Goal: Task Accomplishment & Management: Manage account settings

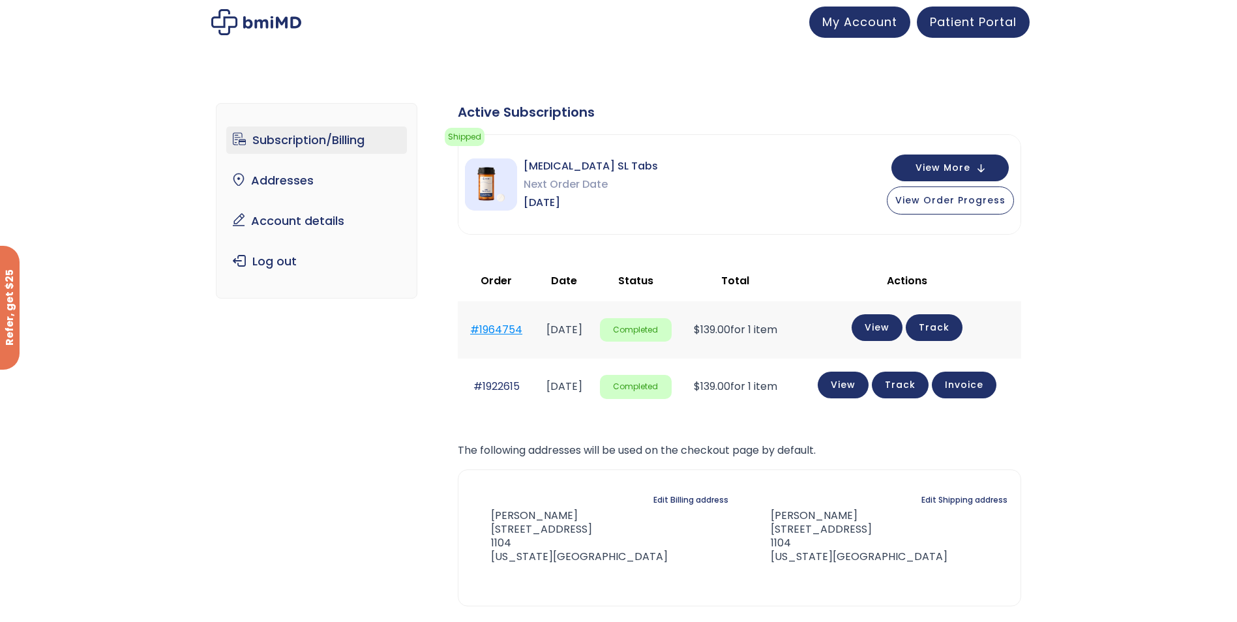
click at [509, 329] on link "#1964754" at bounding box center [496, 329] width 52 height 15
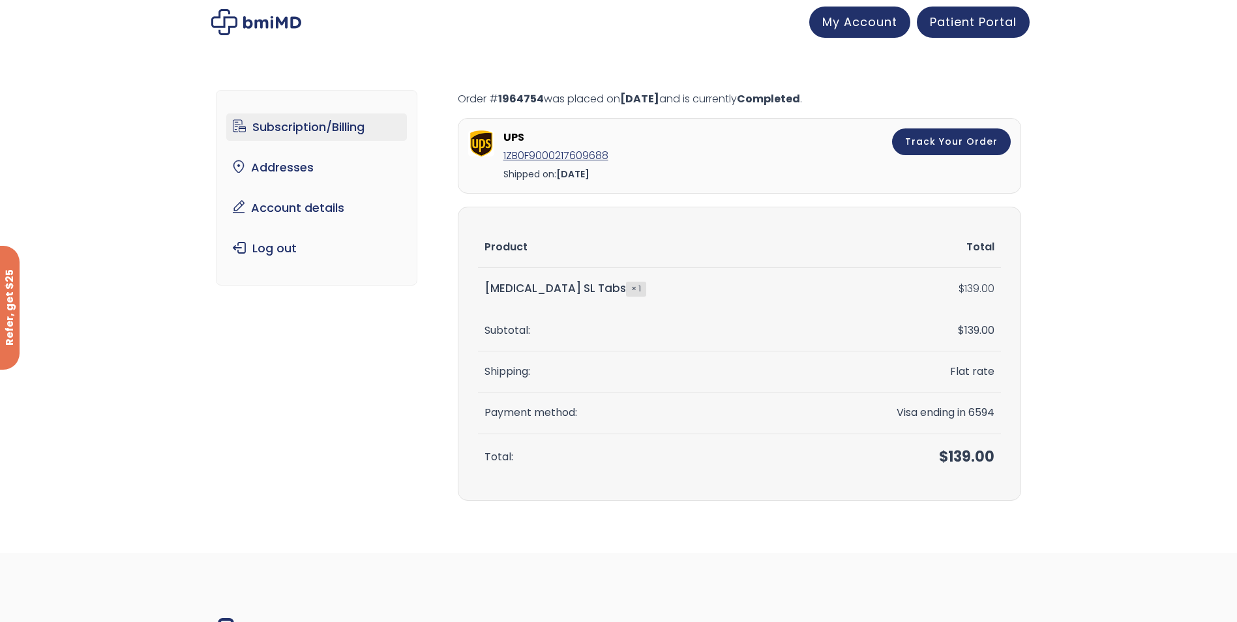
click at [307, 123] on link "Subscription/Billing" at bounding box center [316, 126] width 181 height 27
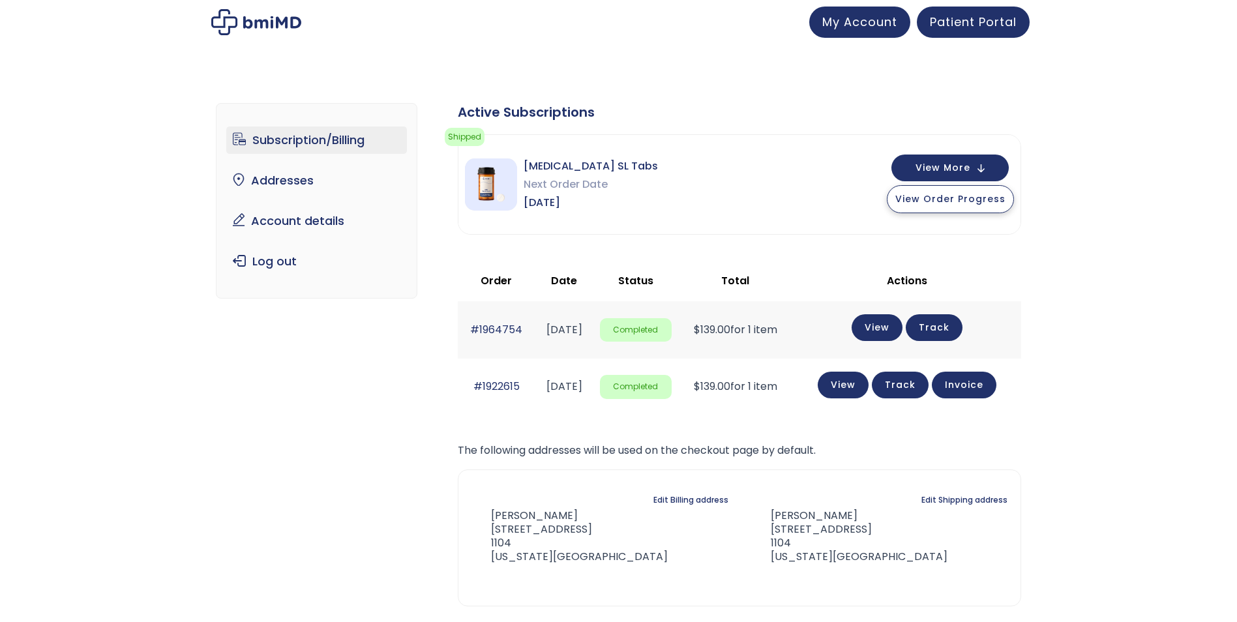
click at [935, 207] on button "View Order Progress" at bounding box center [950, 199] width 127 height 28
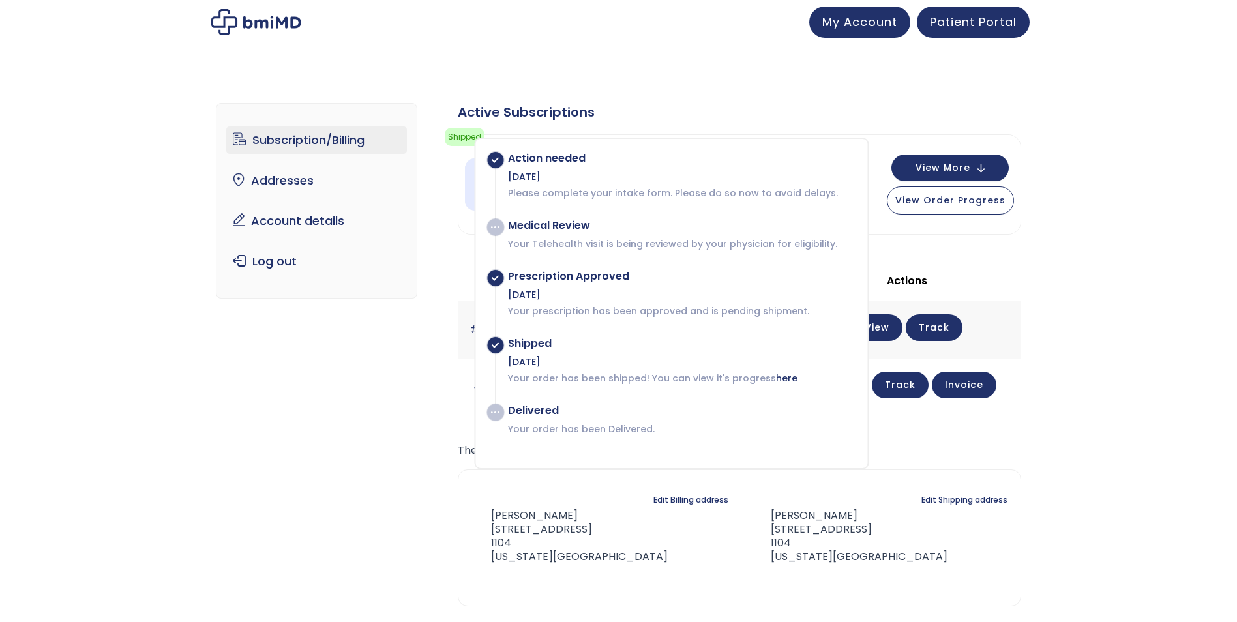
click at [1147, 252] on div "Subscription/Billing bmiRewards Addresses Account details Submit a Review Log o…" at bounding box center [618, 383] width 1237 height 613
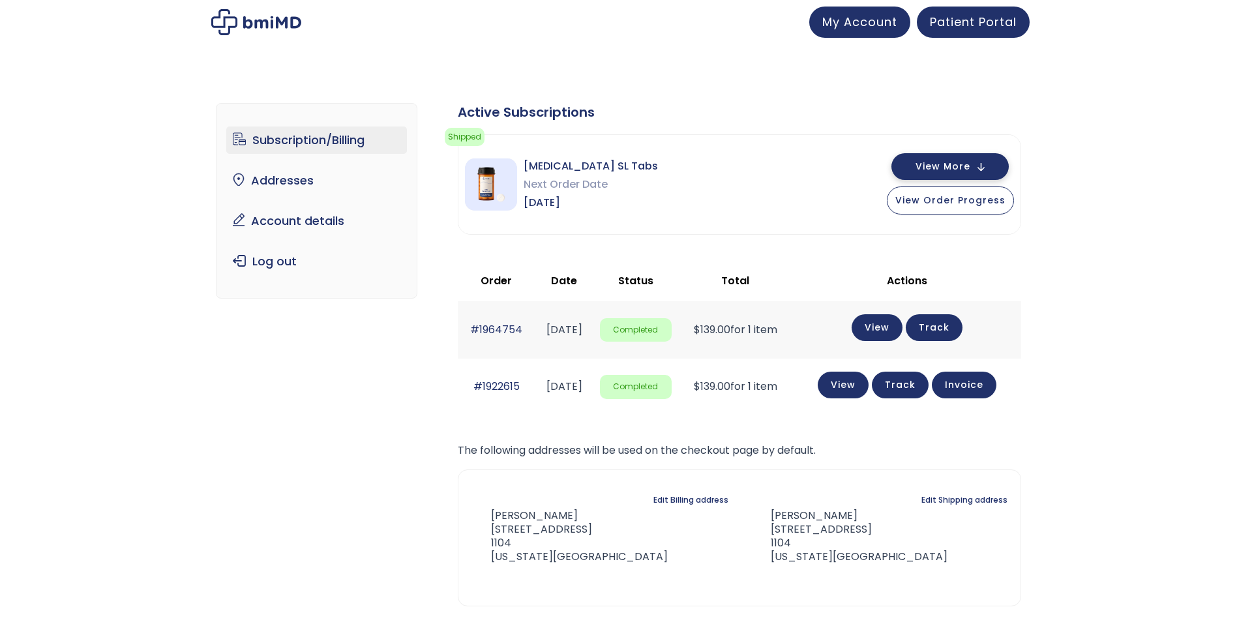
click at [990, 175] on button "View More" at bounding box center [949, 166] width 117 height 27
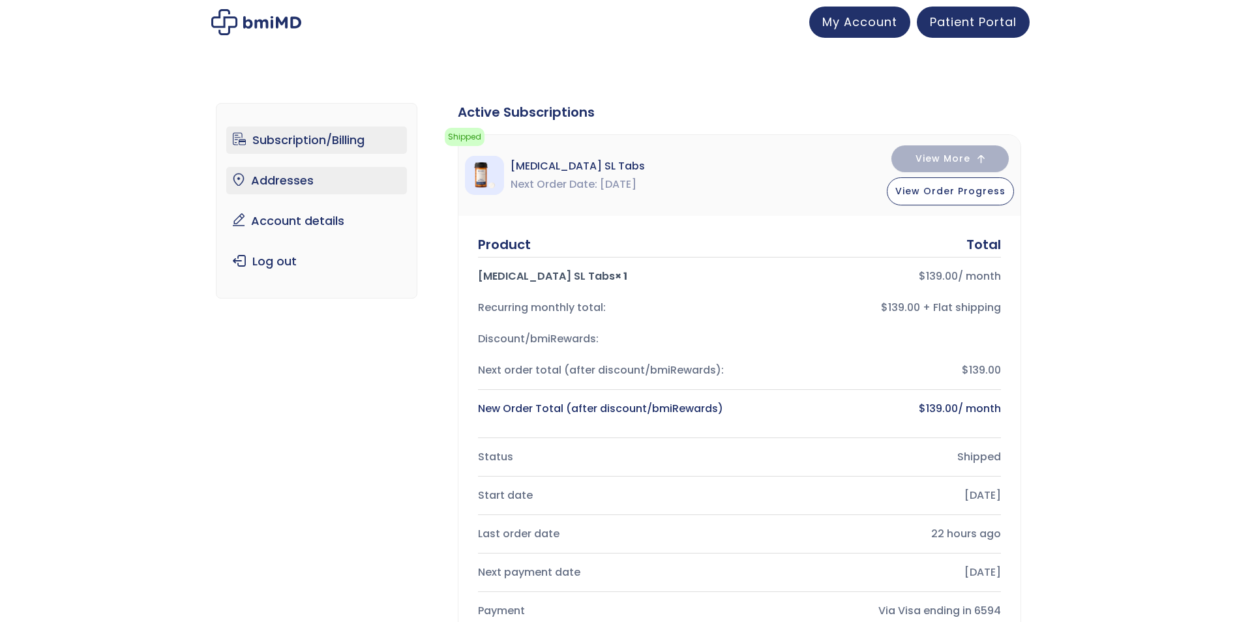
click at [340, 186] on link "Addresses" at bounding box center [316, 180] width 181 height 27
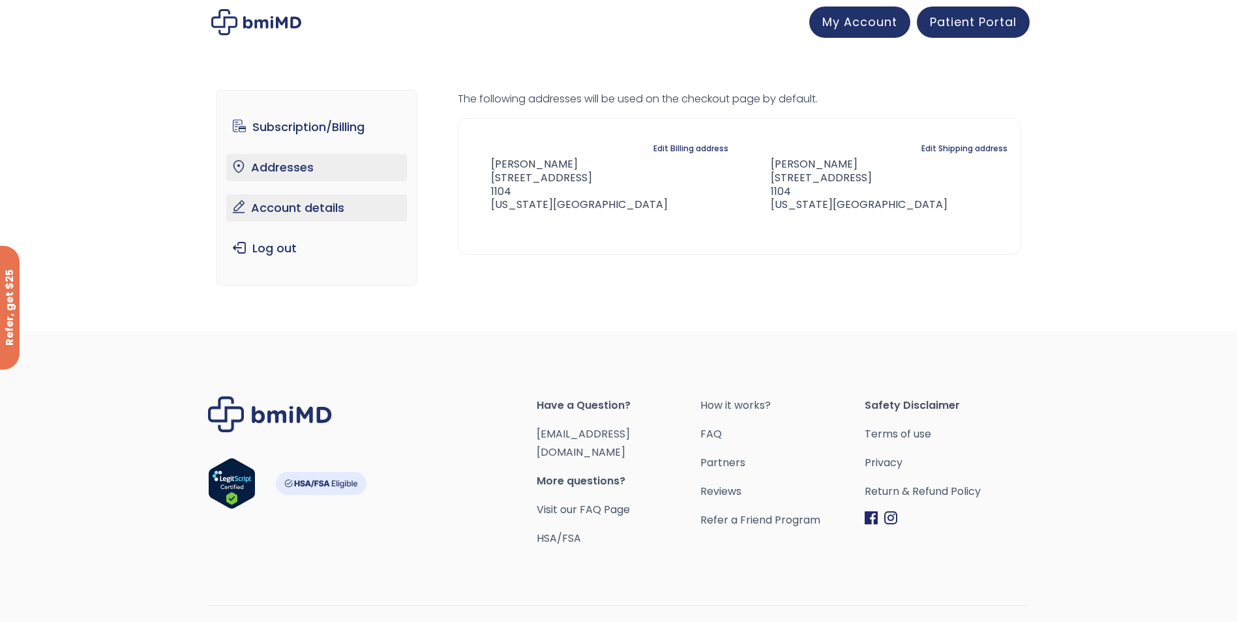
click at [342, 216] on link "Account details" at bounding box center [316, 207] width 181 height 27
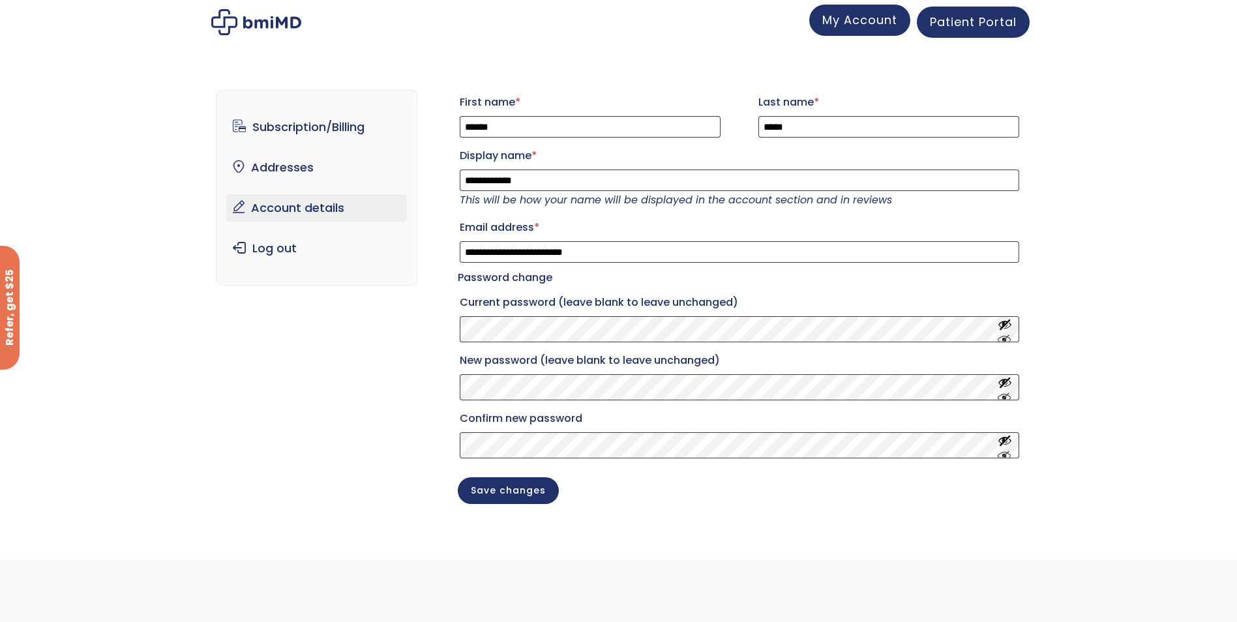
click at [859, 24] on span "My Account" at bounding box center [859, 20] width 75 height 16
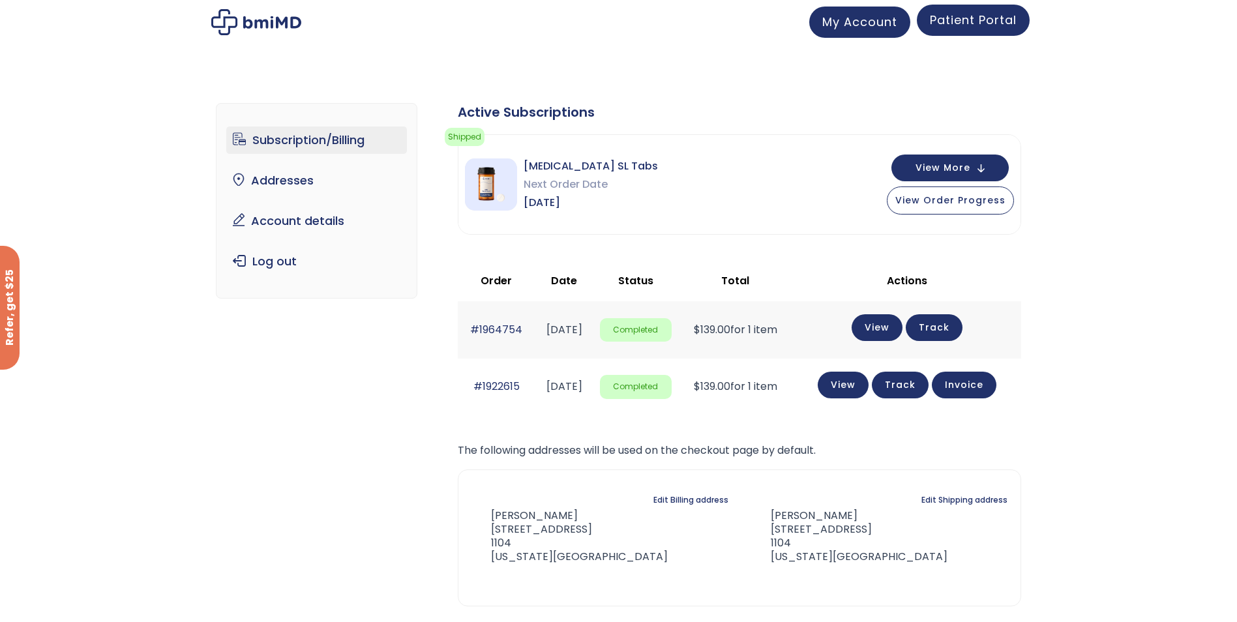
click at [962, 31] on link "Patient Portal" at bounding box center [973, 20] width 113 height 31
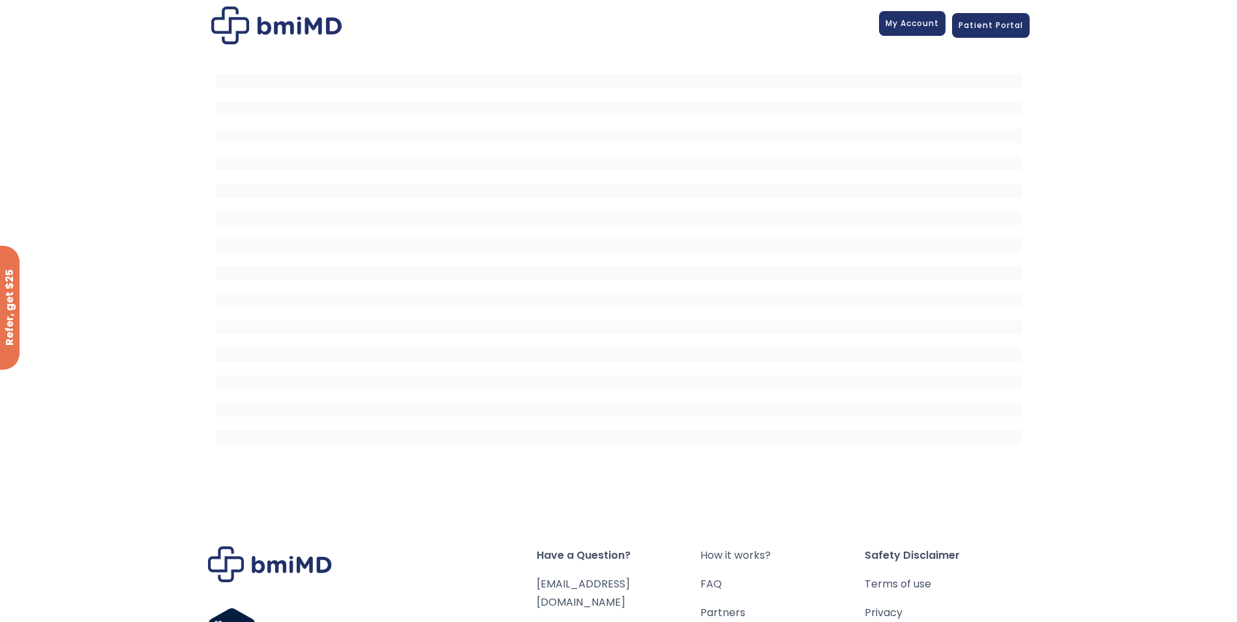
click at [923, 21] on span "My Account" at bounding box center [911, 23] width 53 height 11
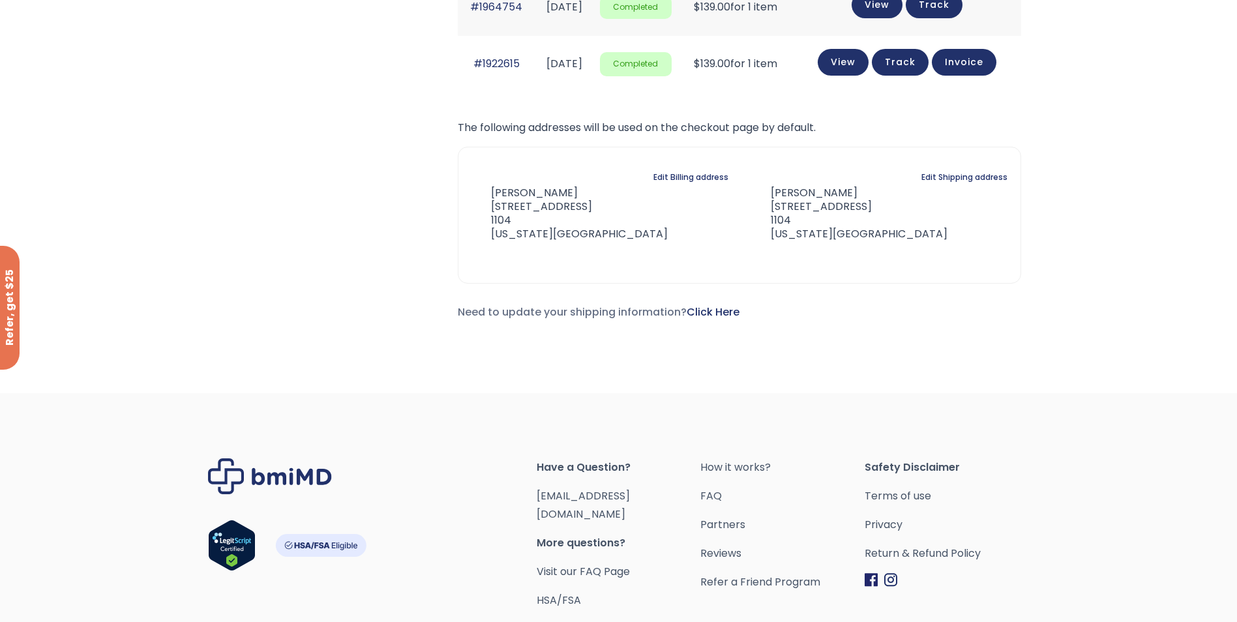
scroll to position [326, 0]
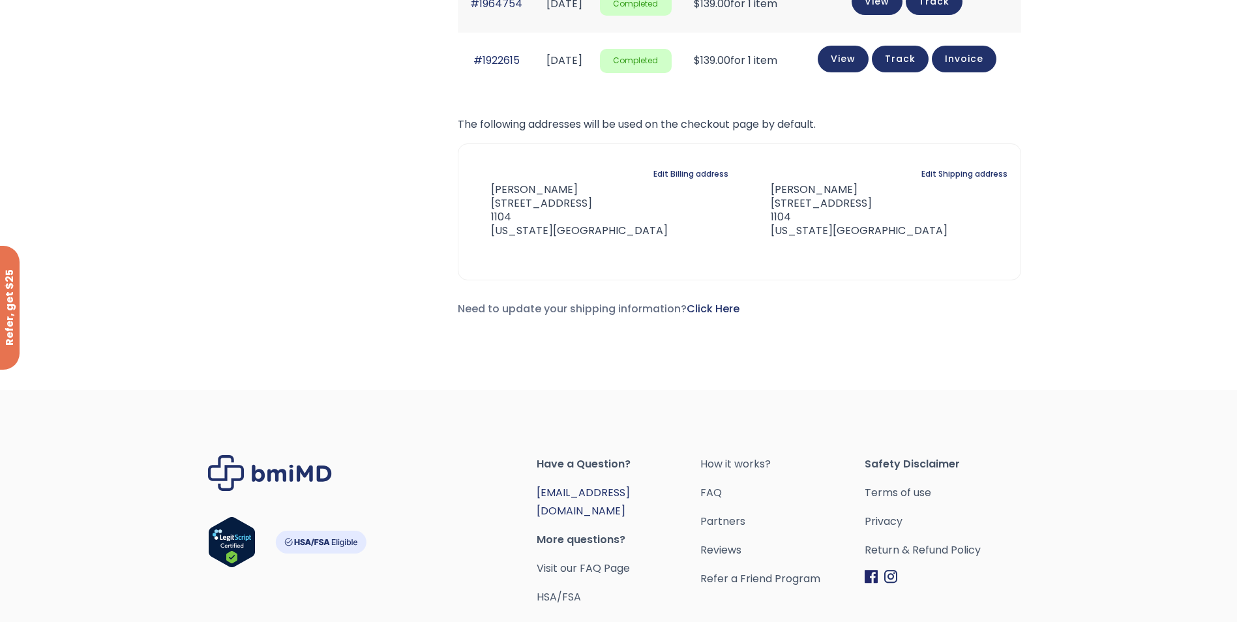
click at [612, 494] on link "[EMAIL_ADDRESS][DOMAIN_NAME]" at bounding box center [583, 501] width 93 height 33
click at [825, 390] on div "Subscription/Billing bmiRewards Addresses Account details Submit a Review Log o…" at bounding box center [618, 70] width 1237 height 639
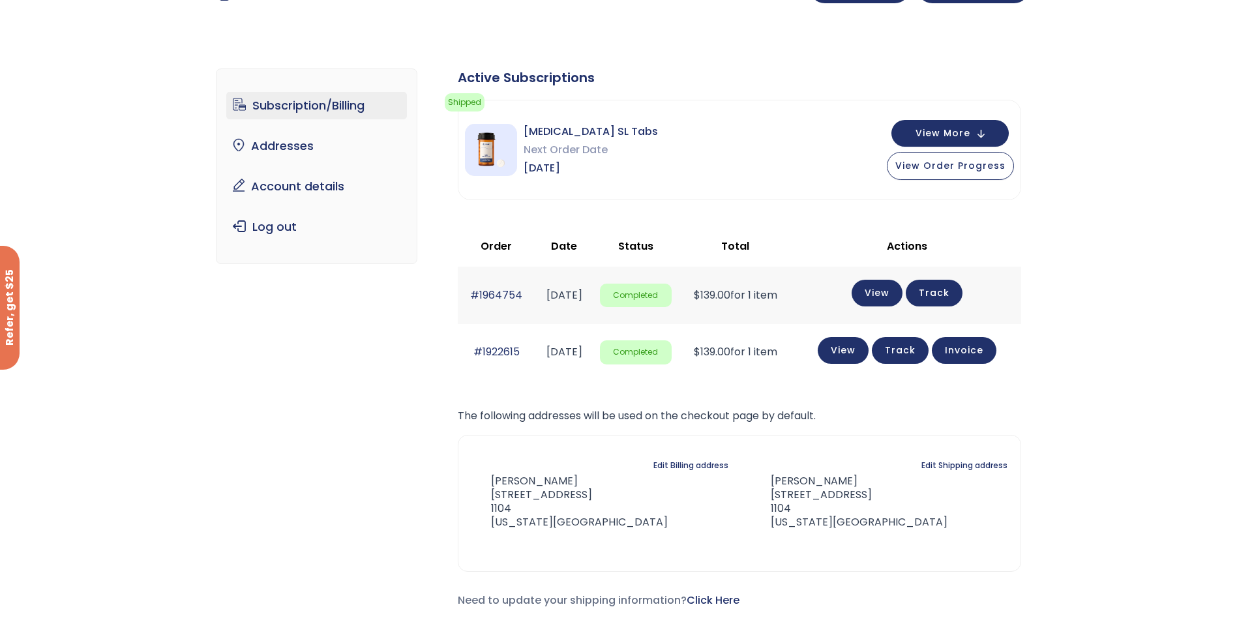
scroll to position [0, 0]
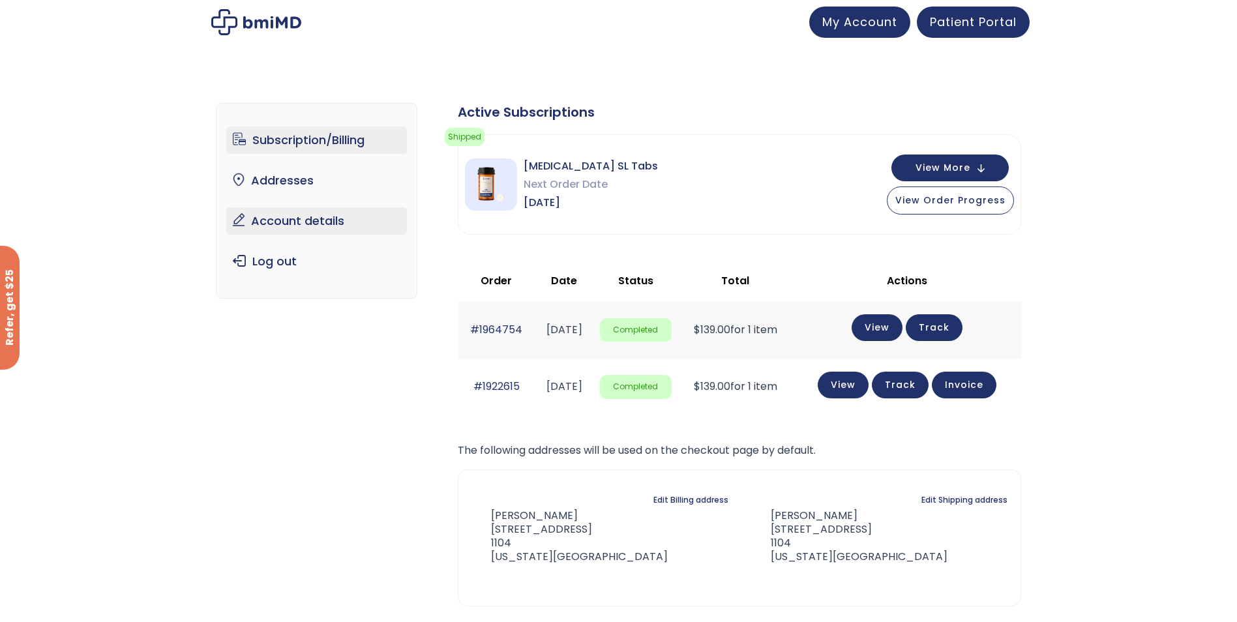
click at [332, 214] on link "Account details" at bounding box center [316, 220] width 181 height 27
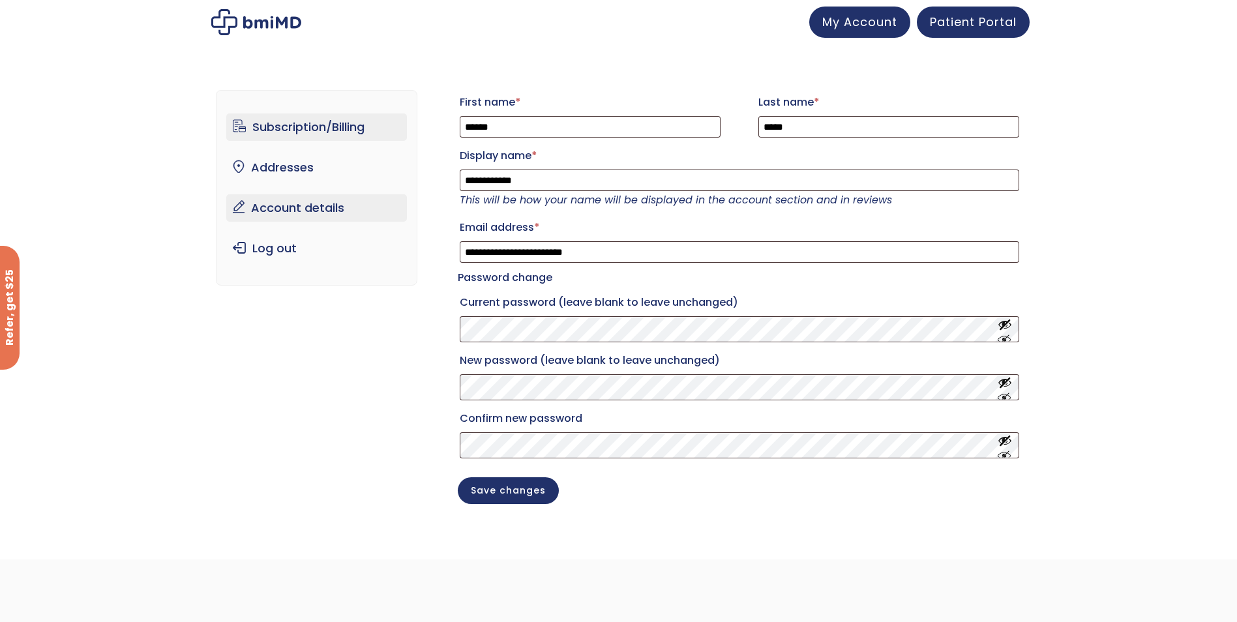
click at [327, 135] on link "Subscription/Billing" at bounding box center [316, 126] width 181 height 27
